Goal: Task Accomplishment & Management: Use online tool/utility

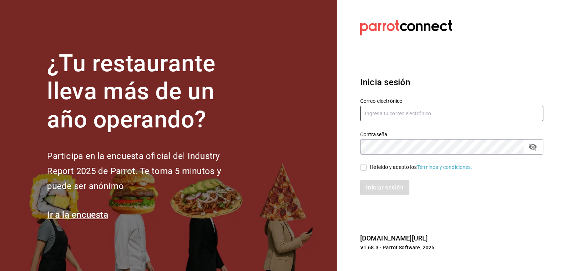
type input "[PERSON_NAME][EMAIL_ADDRESS][PERSON_NAME][DOMAIN_NAME]"
click at [365, 166] on input "He leído y acepto los Términos y condiciones." at bounding box center [363, 167] width 7 height 7
checkbox input "true"
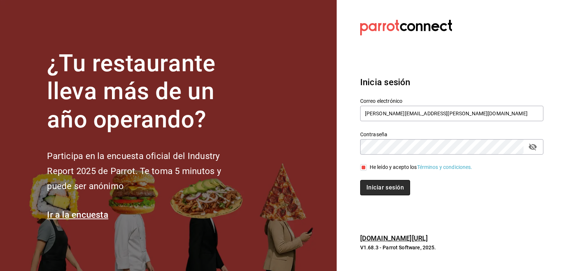
click at [381, 187] on button "Iniciar sesión" at bounding box center [385, 187] width 50 height 15
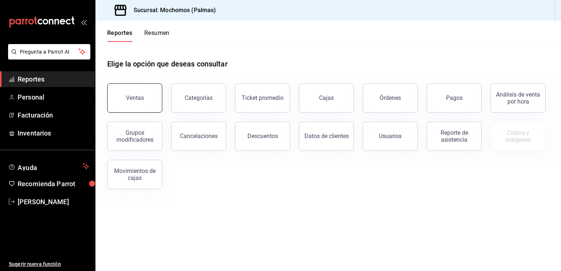
click at [149, 98] on button "Ventas" at bounding box center [134, 97] width 55 height 29
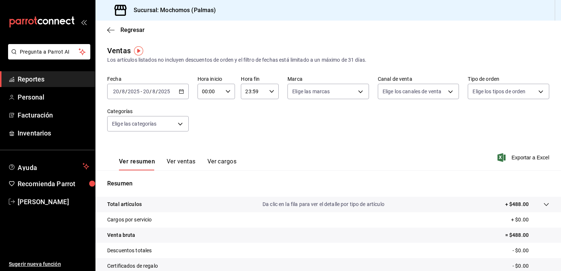
click at [180, 96] on div "[DATE] [DATE] - [DATE] [DATE]" at bounding box center [147, 91] width 81 height 15
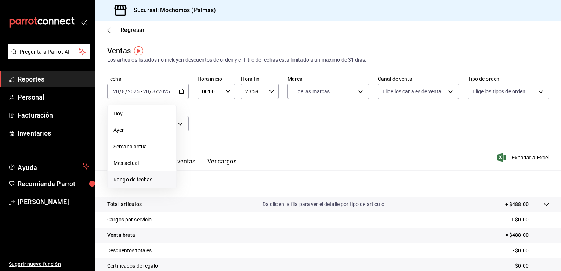
click at [139, 176] on span "Rango de fechas" at bounding box center [141, 180] width 57 height 8
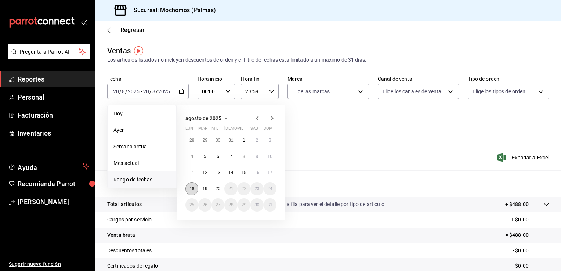
click at [192, 189] on abbr "18" at bounding box center [191, 188] width 5 height 5
click at [218, 186] on abbr "20" at bounding box center [217, 188] width 5 height 5
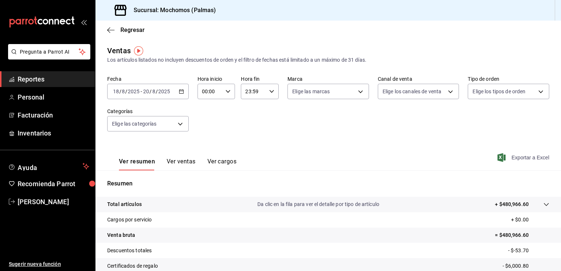
click at [511, 159] on span "Exportar a Excel" at bounding box center [524, 157] width 50 height 9
